Goal: Task Accomplishment & Management: Complete application form

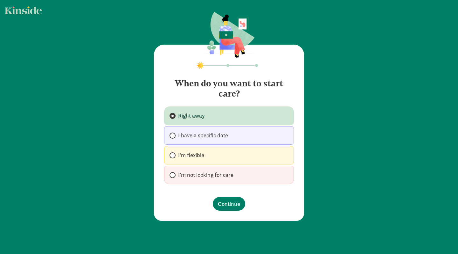
click at [221, 136] on span "I have a specific date" at bounding box center [203, 135] width 50 height 8
click at [174, 136] on input "I have a specific date" at bounding box center [172, 135] width 4 height 4
radio input "true"
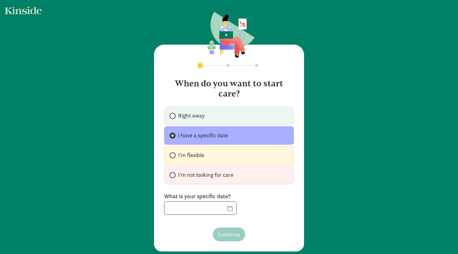
click at [176, 116] on label "Right away" at bounding box center [229, 115] width 130 height 18
click at [174, 116] on input "Right away" at bounding box center [172, 116] width 4 height 4
radio input "true"
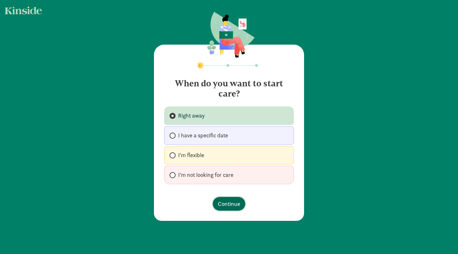
click at [234, 208] on span "Continue" at bounding box center [229, 203] width 22 height 9
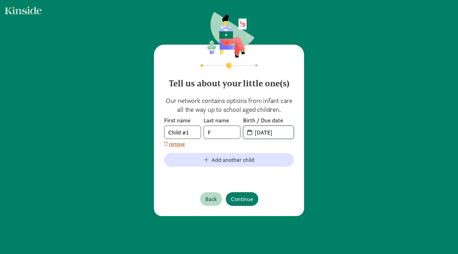
click at [263, 135] on input "[DATE]" at bounding box center [272, 132] width 43 height 13
click at [218, 133] on input "F" at bounding box center [222, 132] width 36 height 13
drag, startPoint x: 192, startPoint y: 134, endPoint x: 156, endPoint y: 132, distance: 36.0
click at [156, 132] on div "Tell us about your little one(s) Our network contains options from infant care …" at bounding box center [229, 130] width 150 height 171
type input "[PERSON_NAME]"
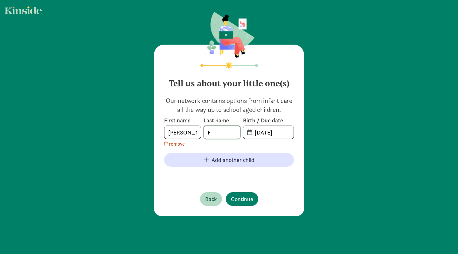
click at [220, 135] on input "F" at bounding box center [222, 132] width 36 height 13
type input "Gu"
click at [284, 136] on input "[DATE]" at bounding box center [272, 132] width 43 height 13
type input "[DATE]"
click at [244, 199] on span "Continue" at bounding box center [242, 198] width 22 height 9
